Goal: Understand process/instructions: Learn how to perform a task or action

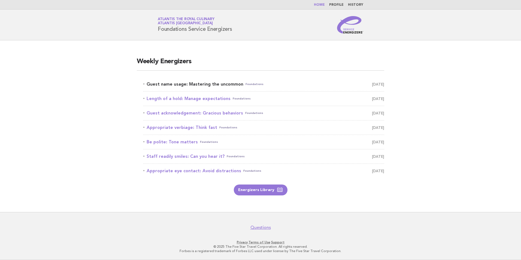
click at [212, 84] on link "Guest name usage: Mastering the uncommon Foundations September 16" at bounding box center [263, 84] width 241 height 8
click at [213, 84] on link "Guest name usage: Mastering the uncommon Foundations September 16" at bounding box center [263, 84] width 241 height 8
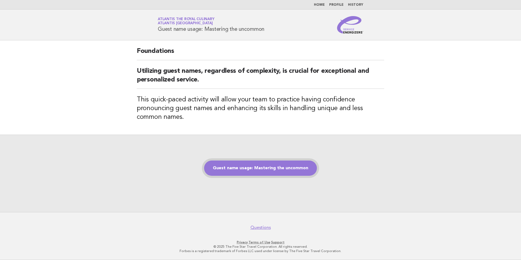
click at [262, 168] on link "Guest name usage: Mastering the uncommon" at bounding box center [260, 168] width 113 height 15
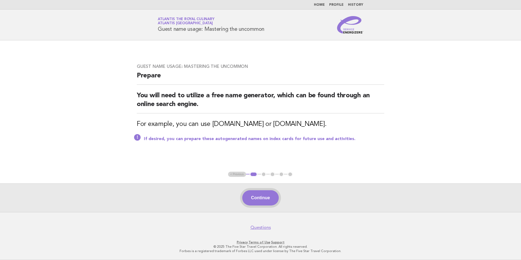
click at [254, 203] on button "Continue" at bounding box center [260, 197] width 36 height 15
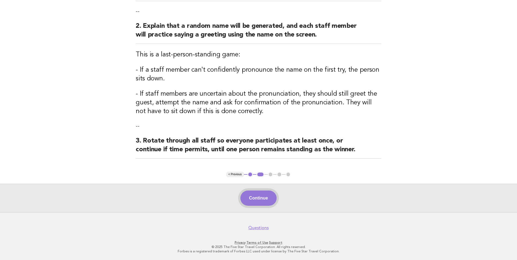
click at [259, 194] on button "Continue" at bounding box center [258, 197] width 36 height 15
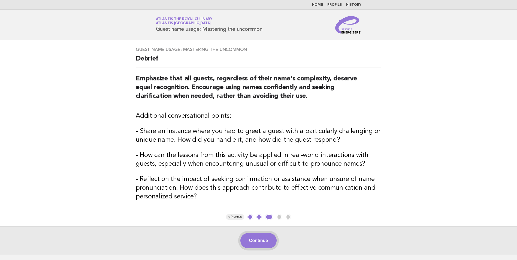
click at [269, 241] on button "Continue" at bounding box center [258, 240] width 36 height 15
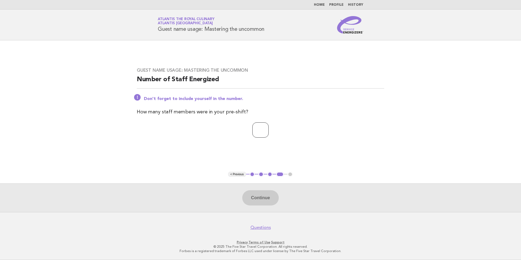
click at [262, 131] on input "number" at bounding box center [260, 129] width 16 height 15
type input "**"
click at [265, 195] on button "Continue" at bounding box center [260, 197] width 36 height 15
